Goal: Find specific page/section: Find specific page/section

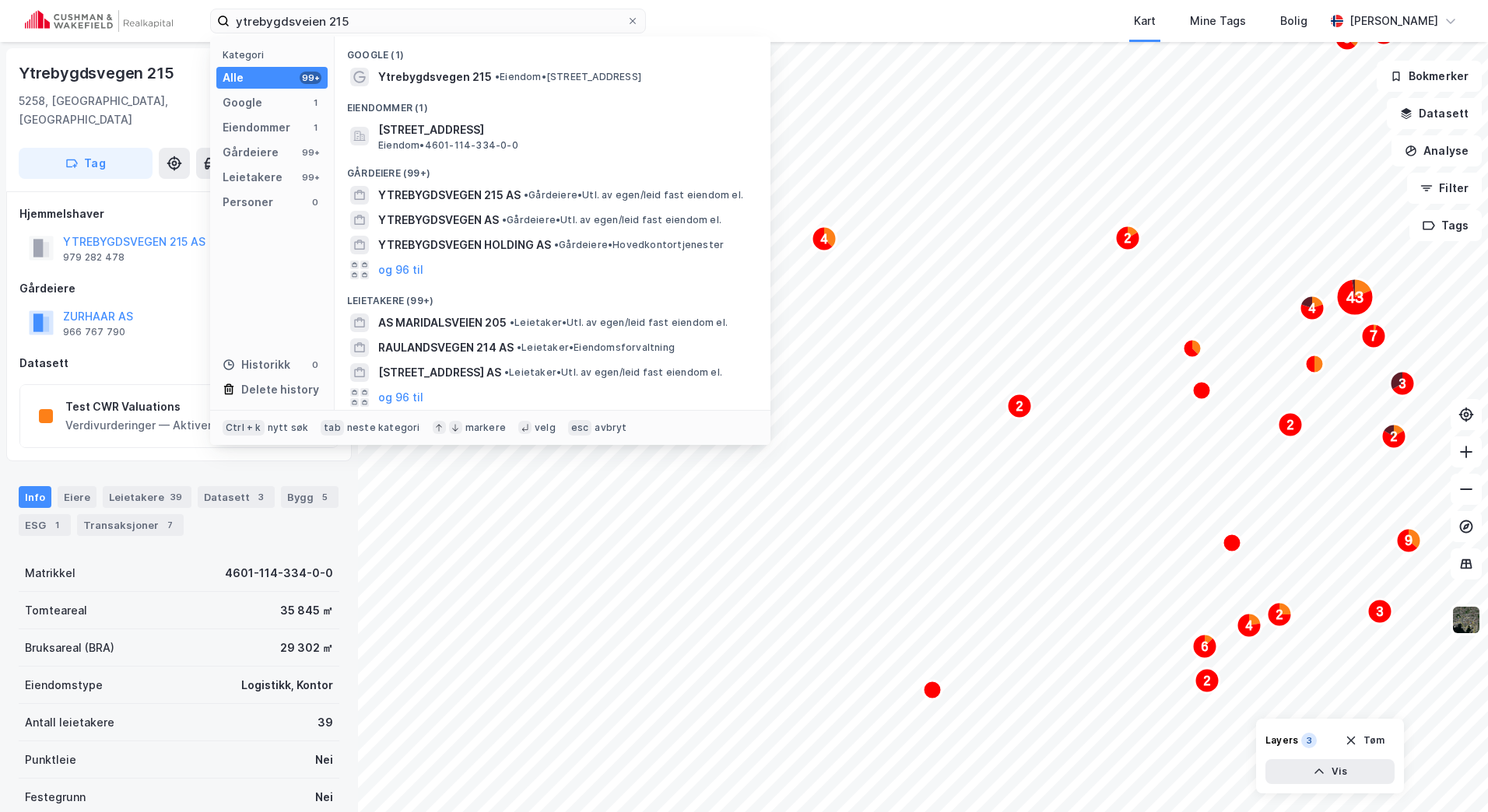
click at [37, 26] on div "ytrebygdsveien 215 Kategori Alle 99+ Google 1 Eiendommer 1 Gårdeiere 99+ Leieta…" at bounding box center [744, 21] width 1488 height 42
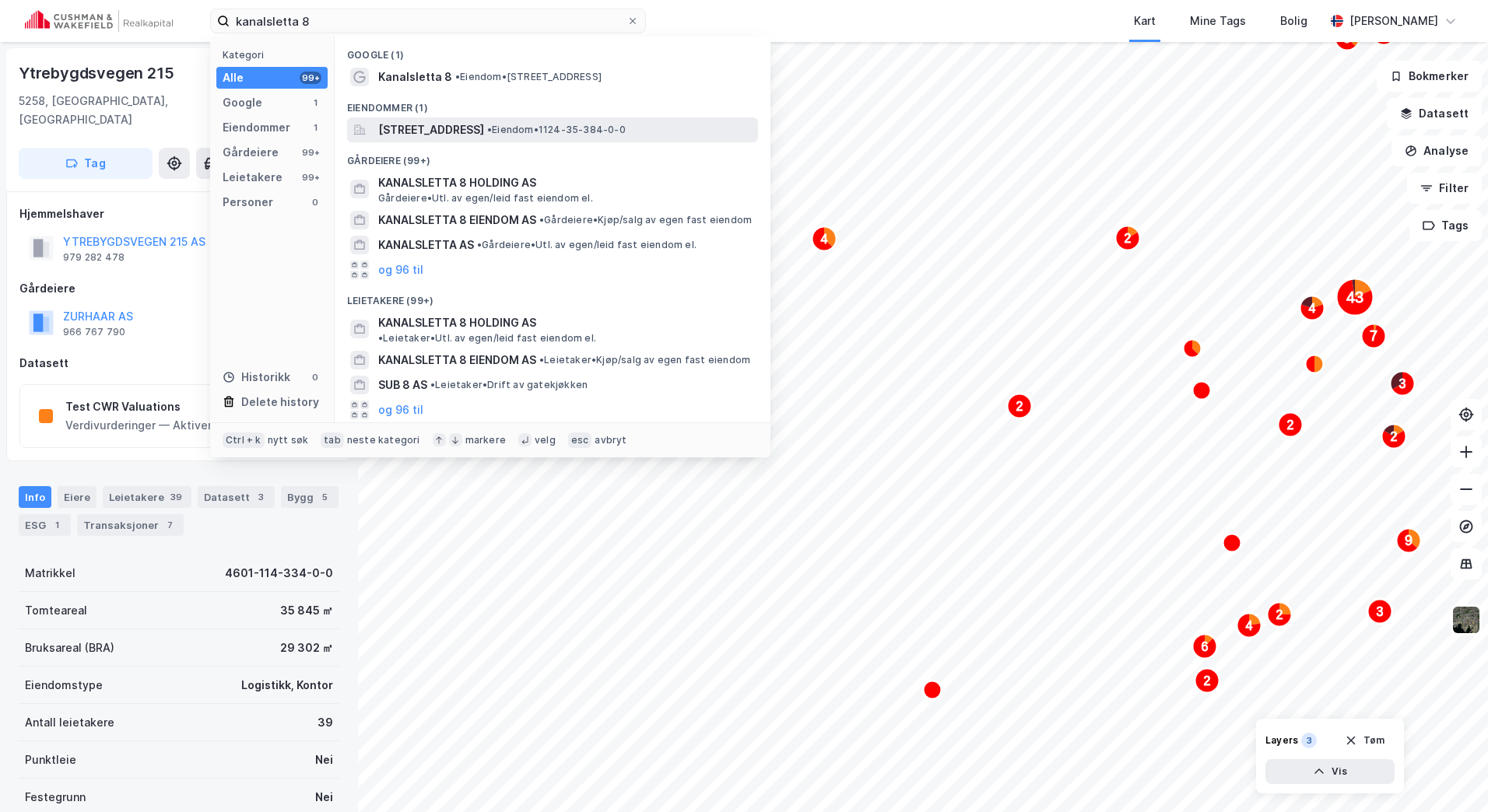
type input "kanalsletta 8"
click at [484, 123] on span "[STREET_ADDRESS]" at bounding box center [431, 129] width 106 height 19
